Goal: Find specific page/section: Find specific page/section

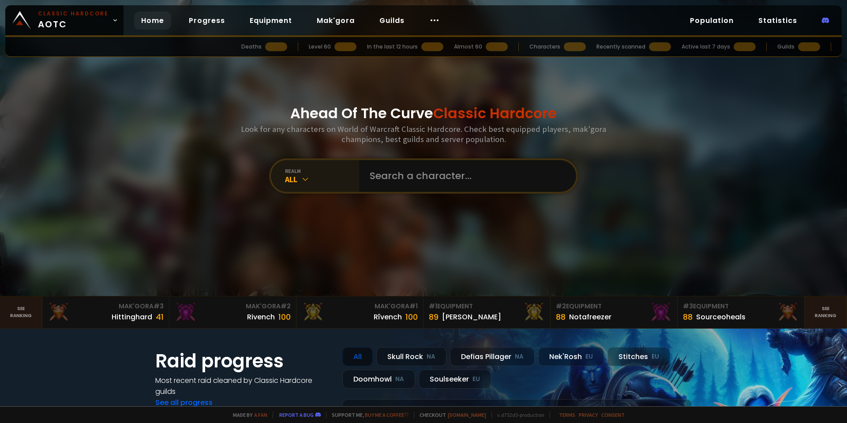
click at [315, 183] on div "All" at bounding box center [322, 179] width 74 height 10
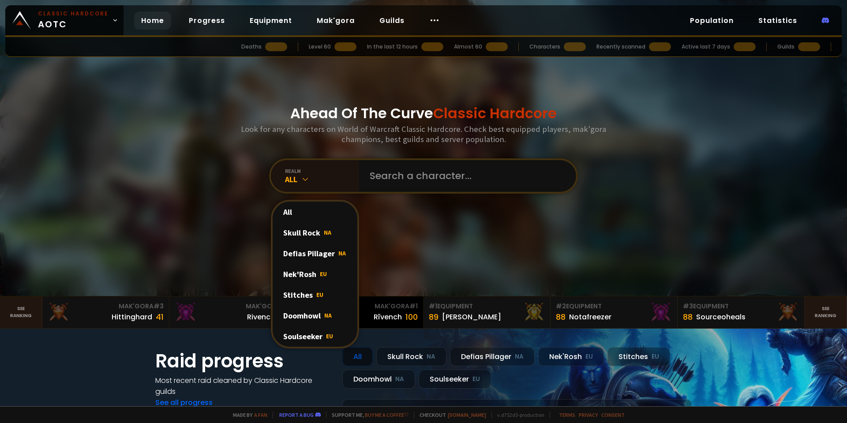
click at [322, 336] on div "Soulseeker EU" at bounding box center [315, 336] width 85 height 21
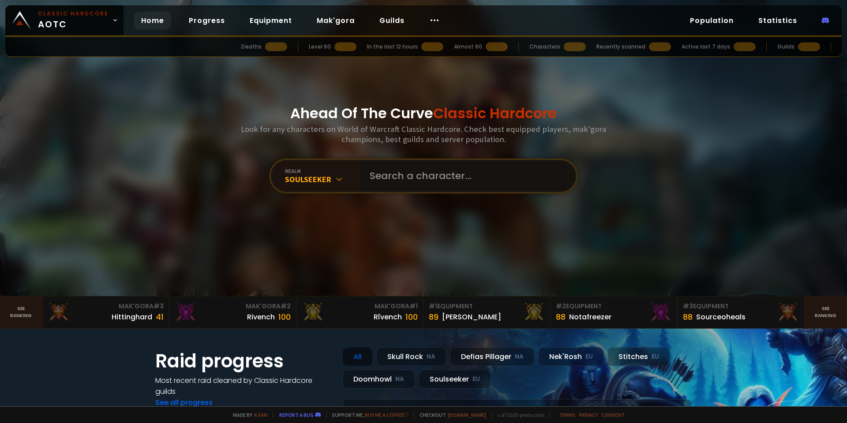
click at [394, 186] on input "text" at bounding box center [465, 176] width 201 height 32
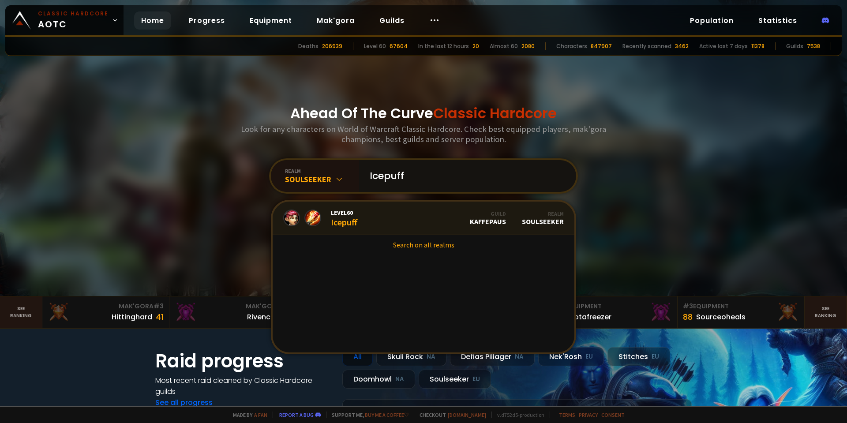
type input "Icepuff"
click at [394, 222] on link "Level 60 Icepuff Guild Kaffepaus Realm Soulseeker" at bounding box center [424, 219] width 302 height 34
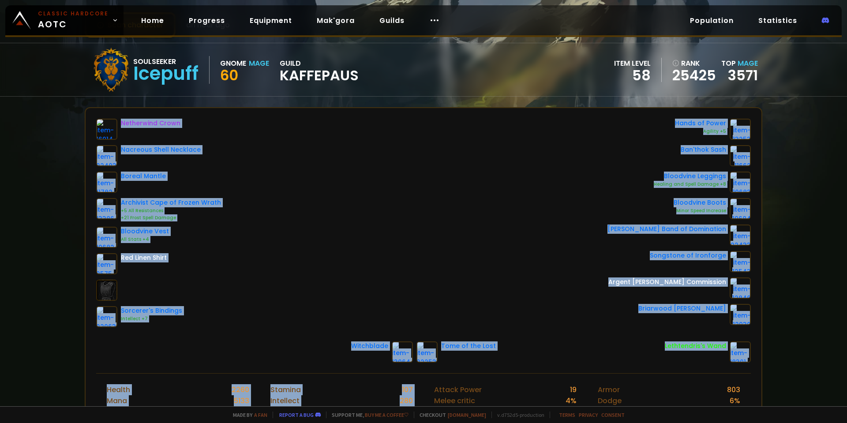
scroll to position [132, 0]
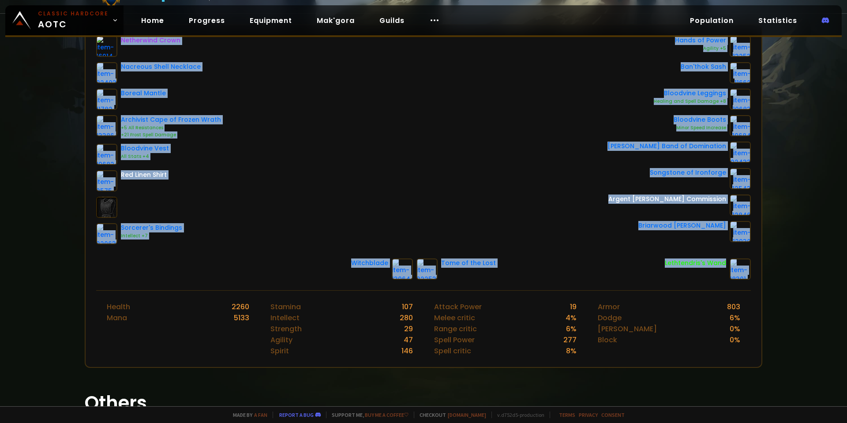
drag, startPoint x: 119, startPoint y: 173, endPoint x: 722, endPoint y: 260, distance: 609.3
click at [722, 260] on div "Netherwind Crown Nacreous Shell Necklace Boreal Mantle Archivist Cape of Frozen…" at bounding box center [424, 157] width 676 height 265
copy div "Netherwind Crown Nacreous Shell Necklace Boreal Mantle Archivist Cape of Frozen…"
